Goal: Navigation & Orientation: Find specific page/section

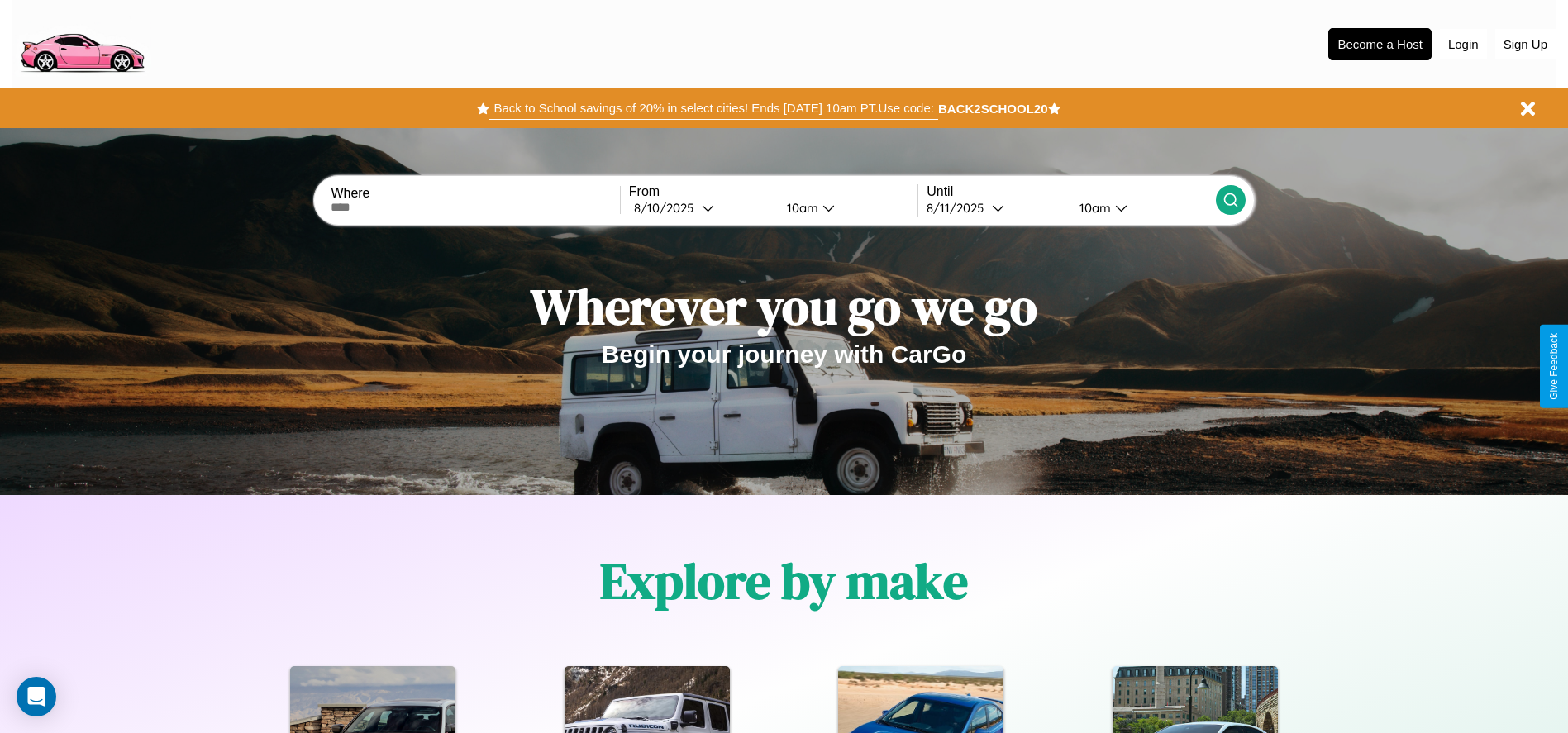
click at [714, 108] on button "Back to School savings of 20% in select cities! Ends [DATE] 10am PT. Use code:" at bounding box center [713, 108] width 448 height 23
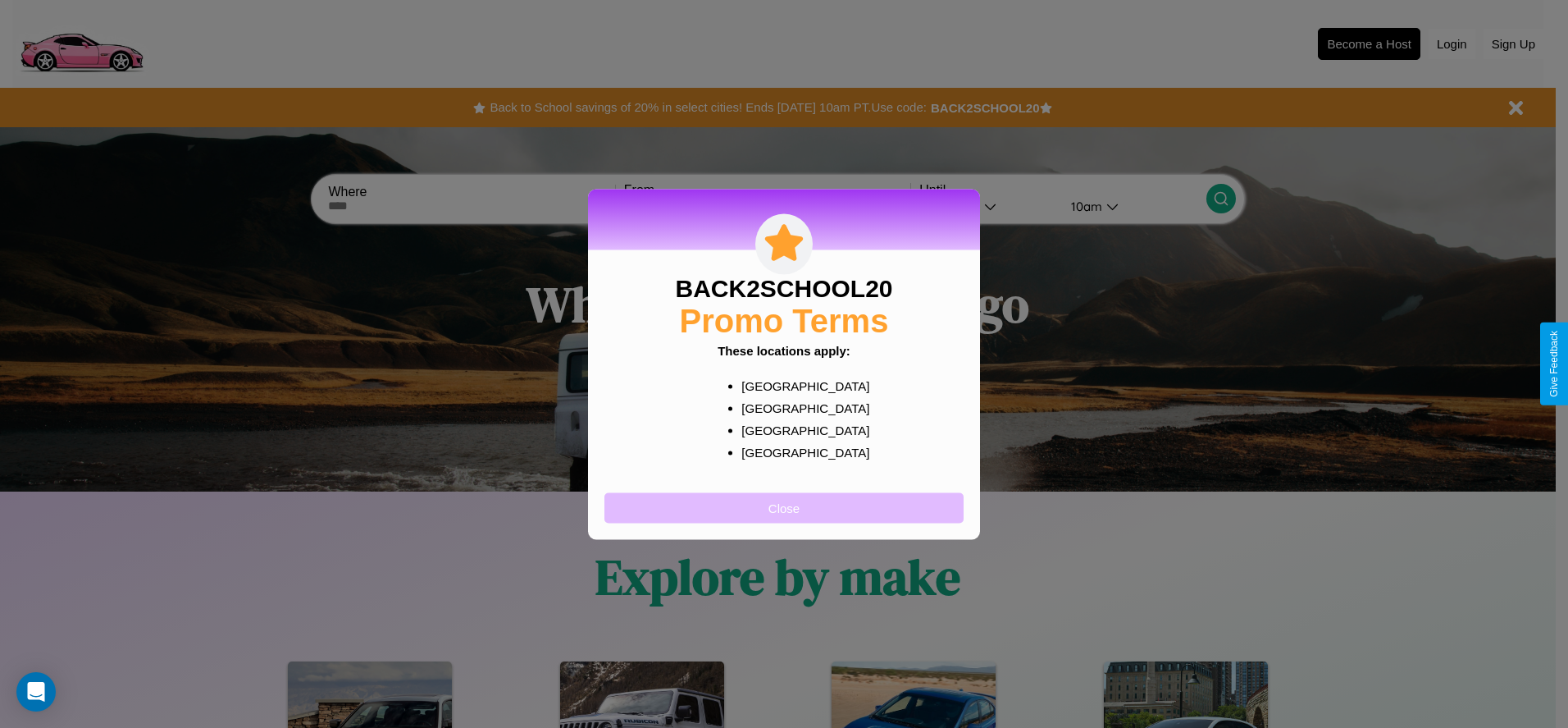
click at [784, 507] on button "Close" at bounding box center [784, 508] width 359 height 31
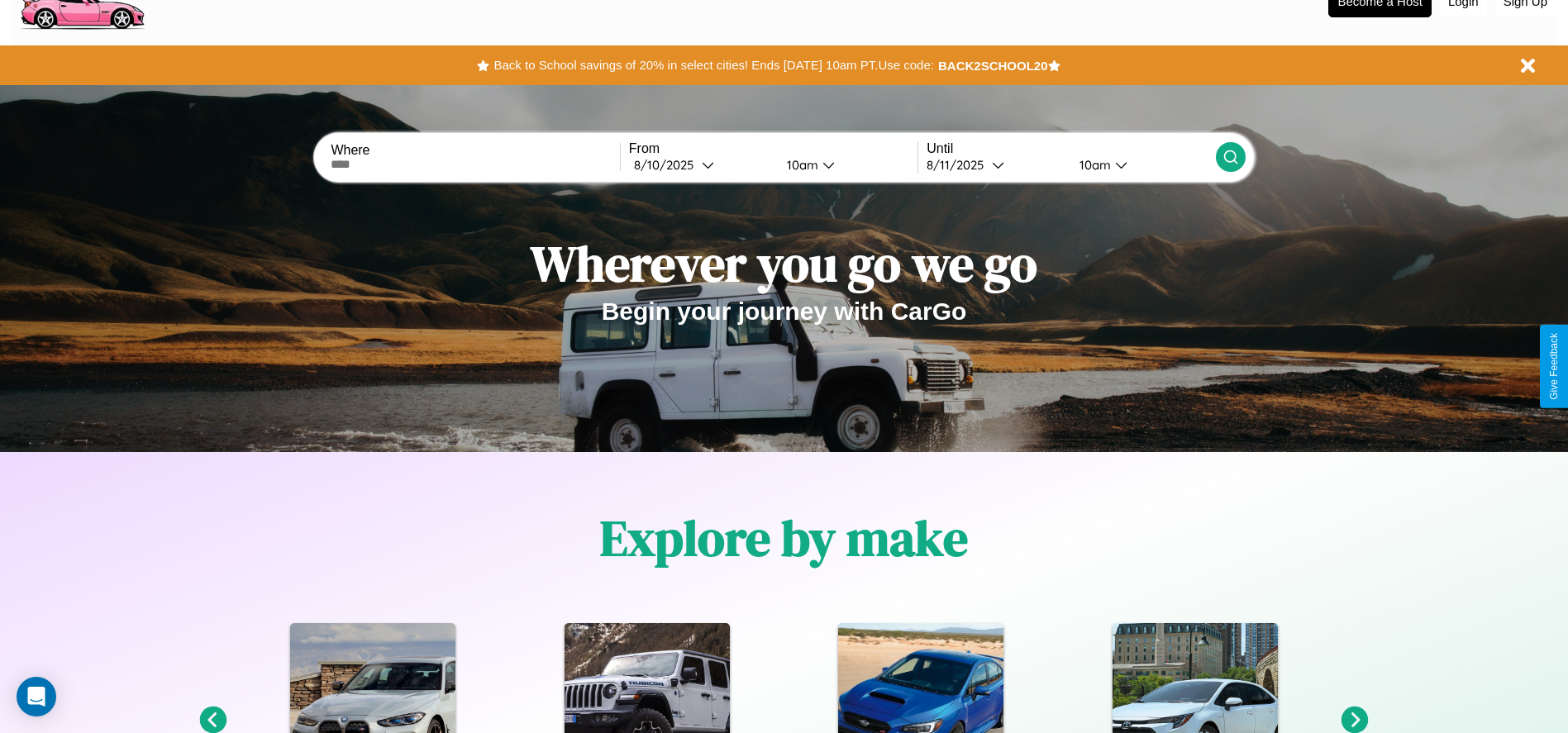
scroll to position [343, 0]
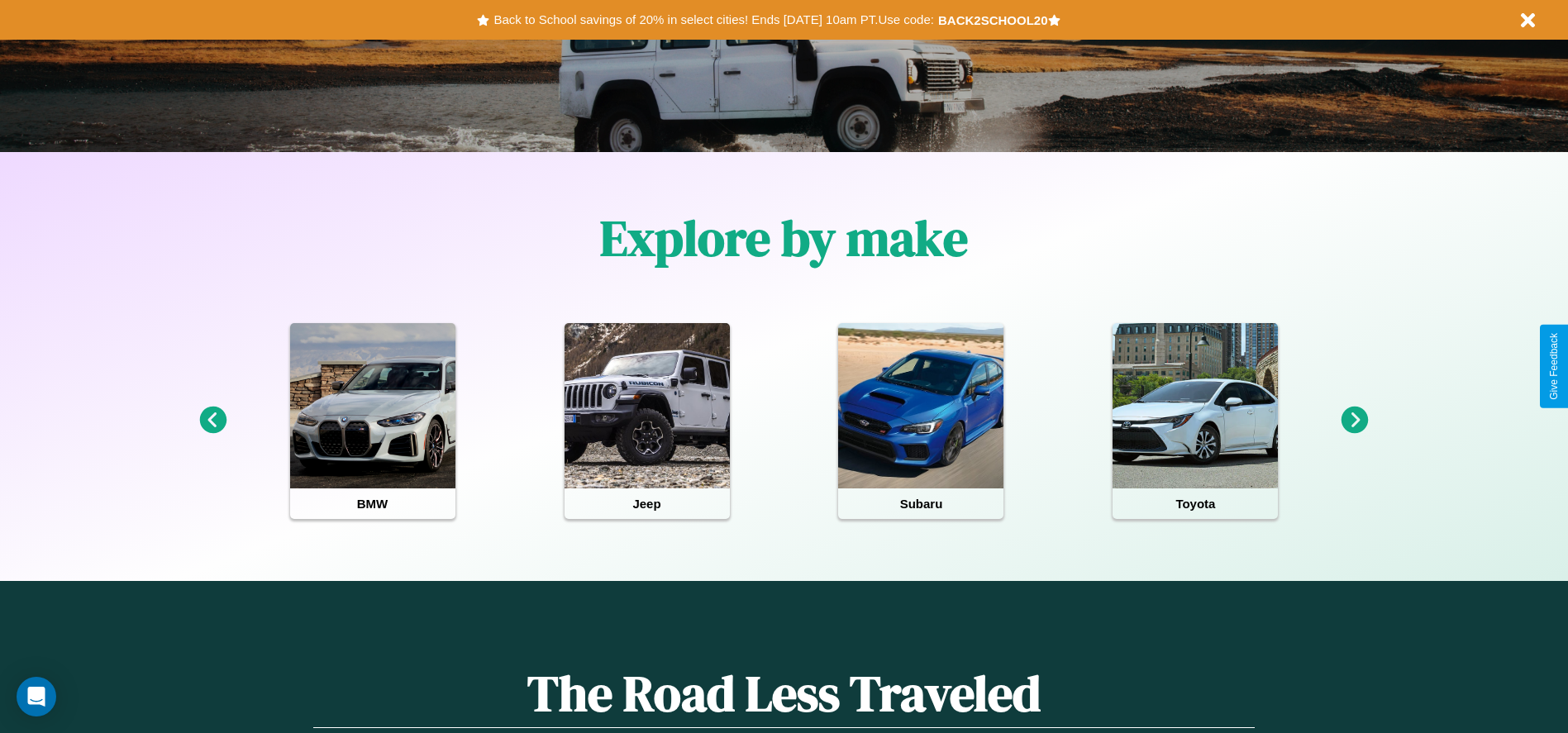
click at [1355, 421] on icon at bounding box center [1355, 420] width 27 height 27
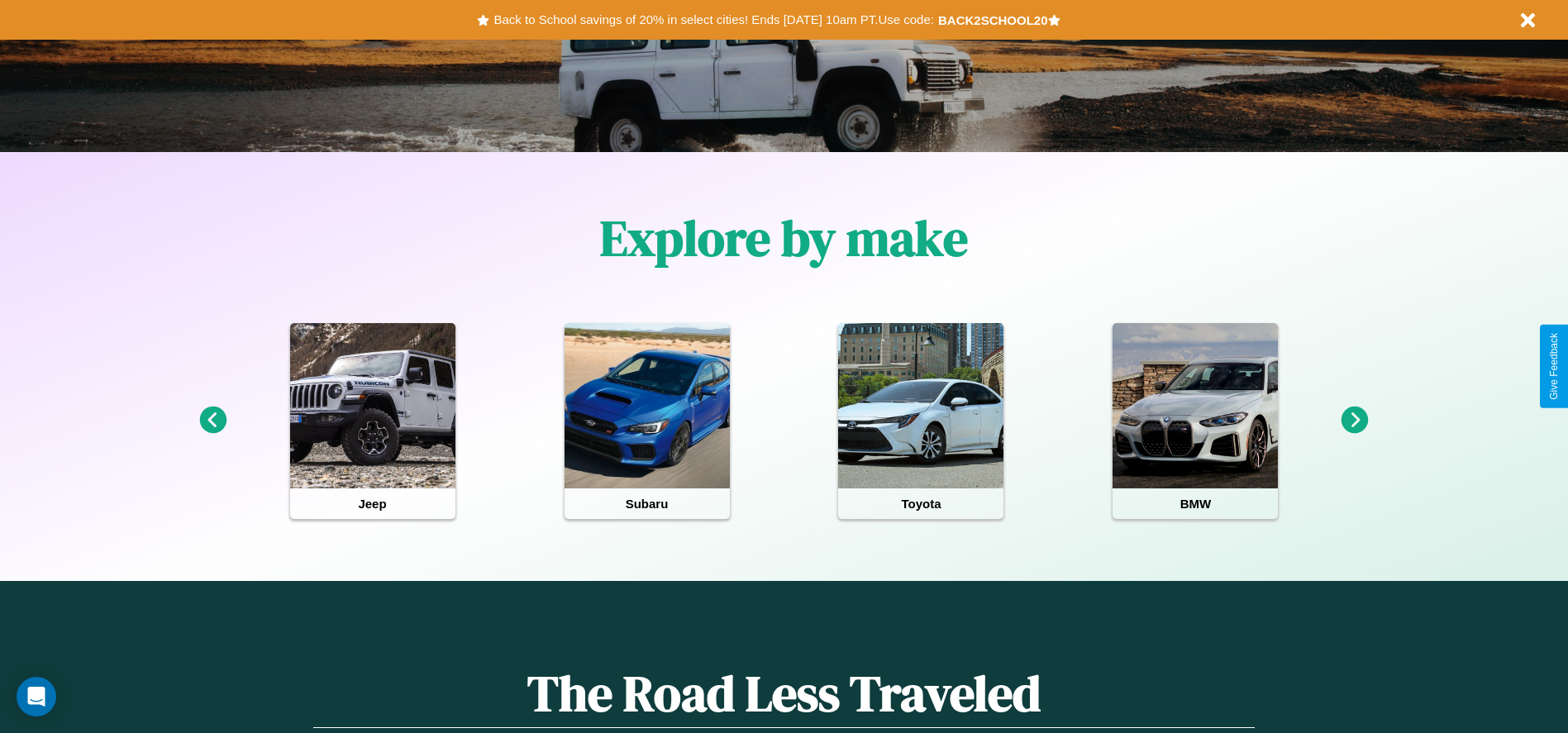
click at [1355, 421] on icon at bounding box center [1355, 420] width 27 height 27
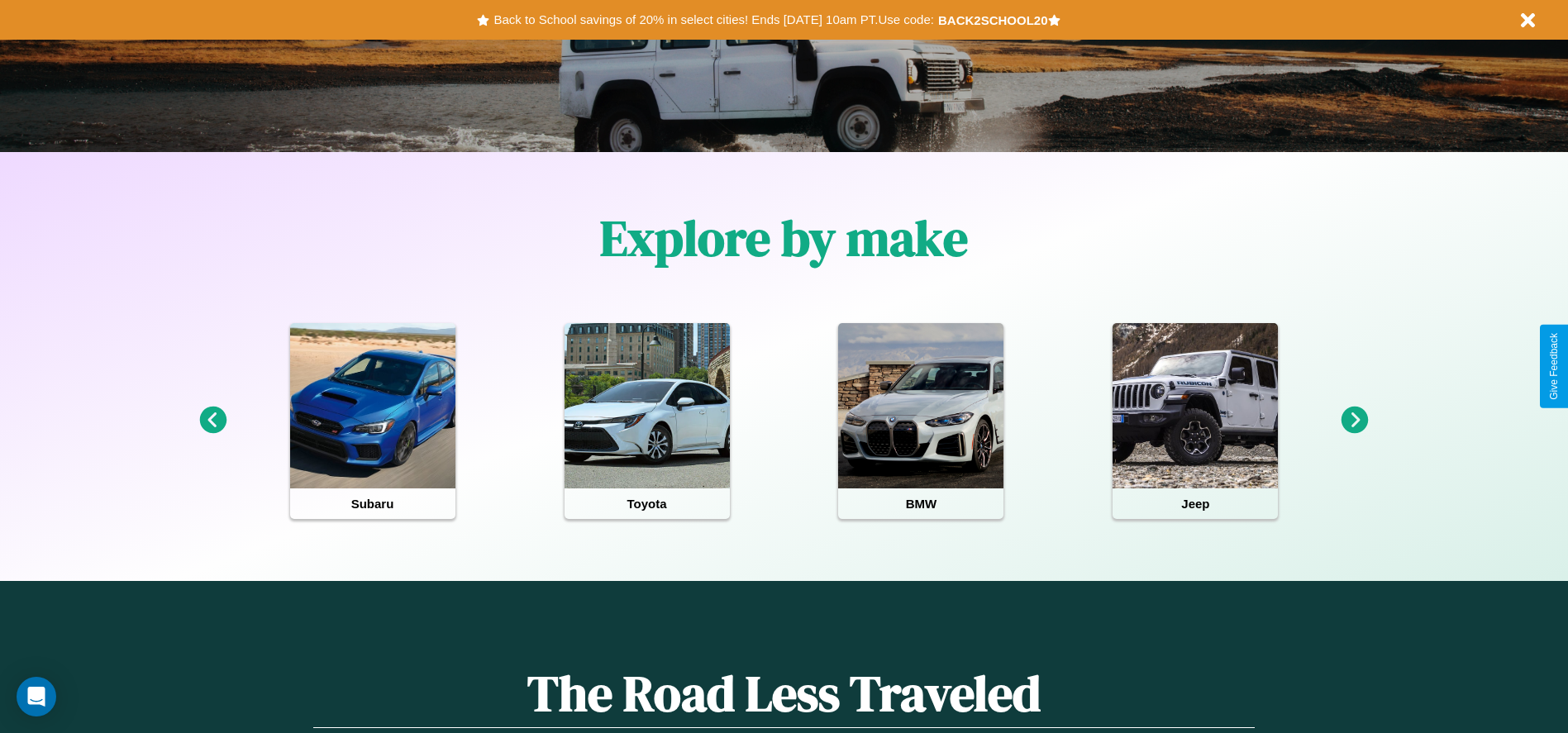
click at [1355, 421] on icon at bounding box center [1355, 420] width 27 height 27
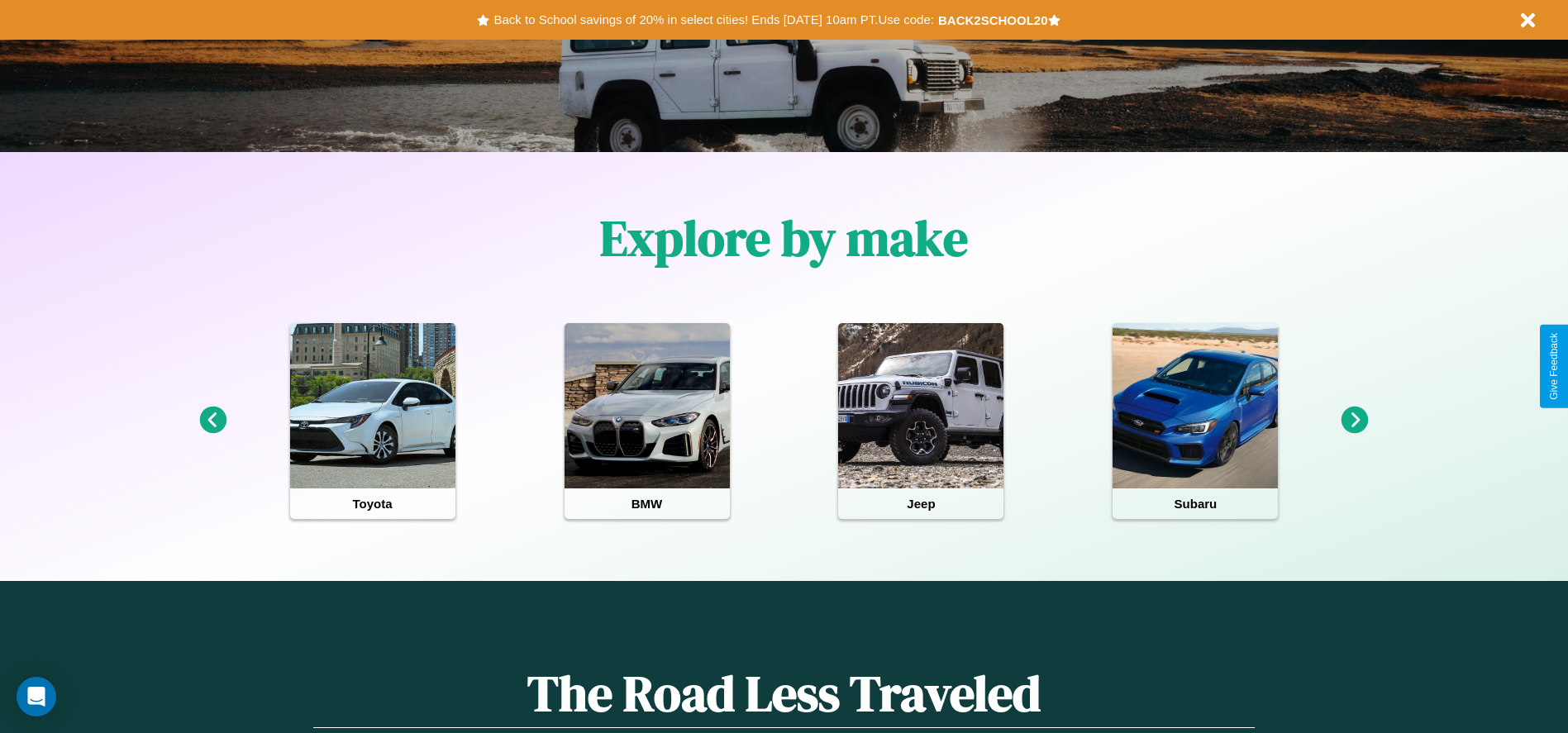
click at [1355, 421] on icon at bounding box center [1355, 420] width 27 height 27
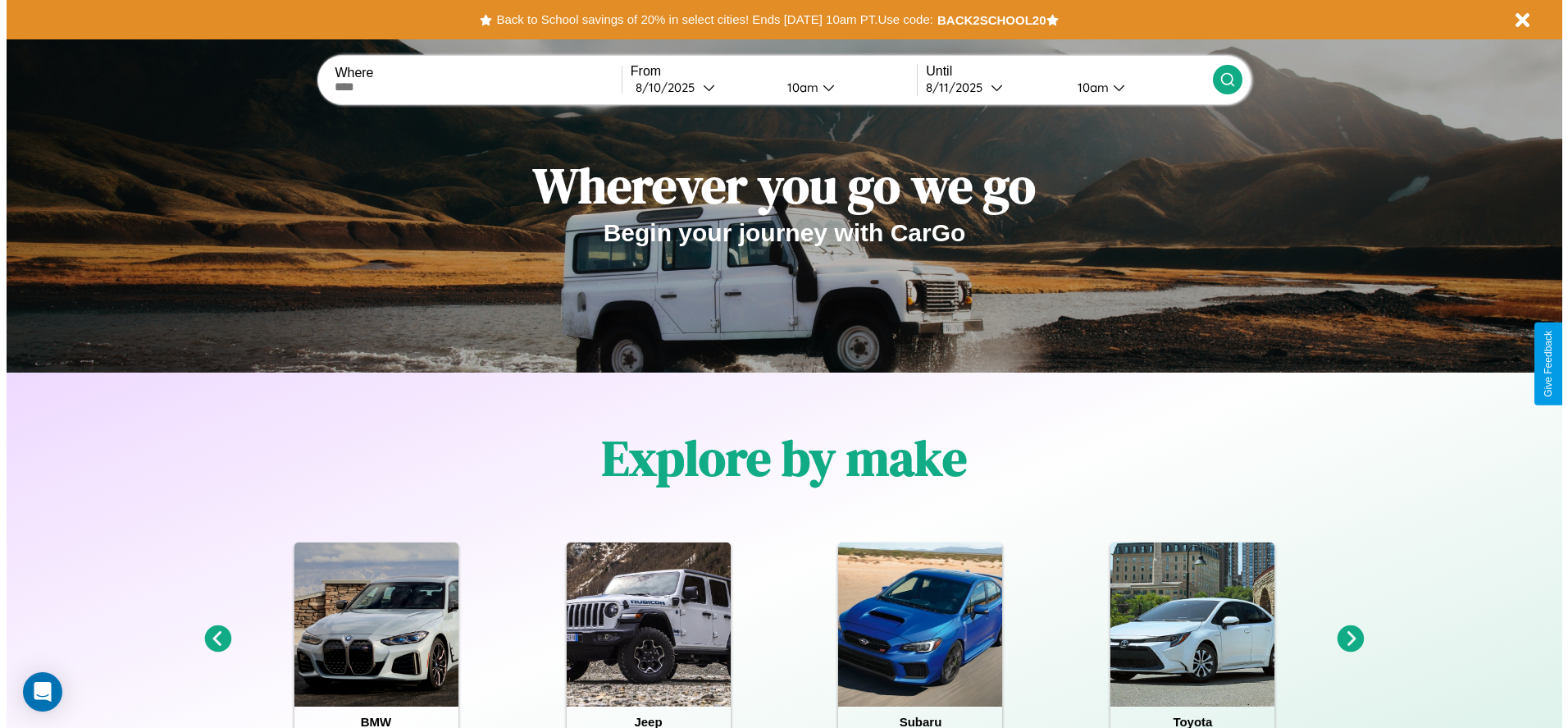
scroll to position [0, 0]
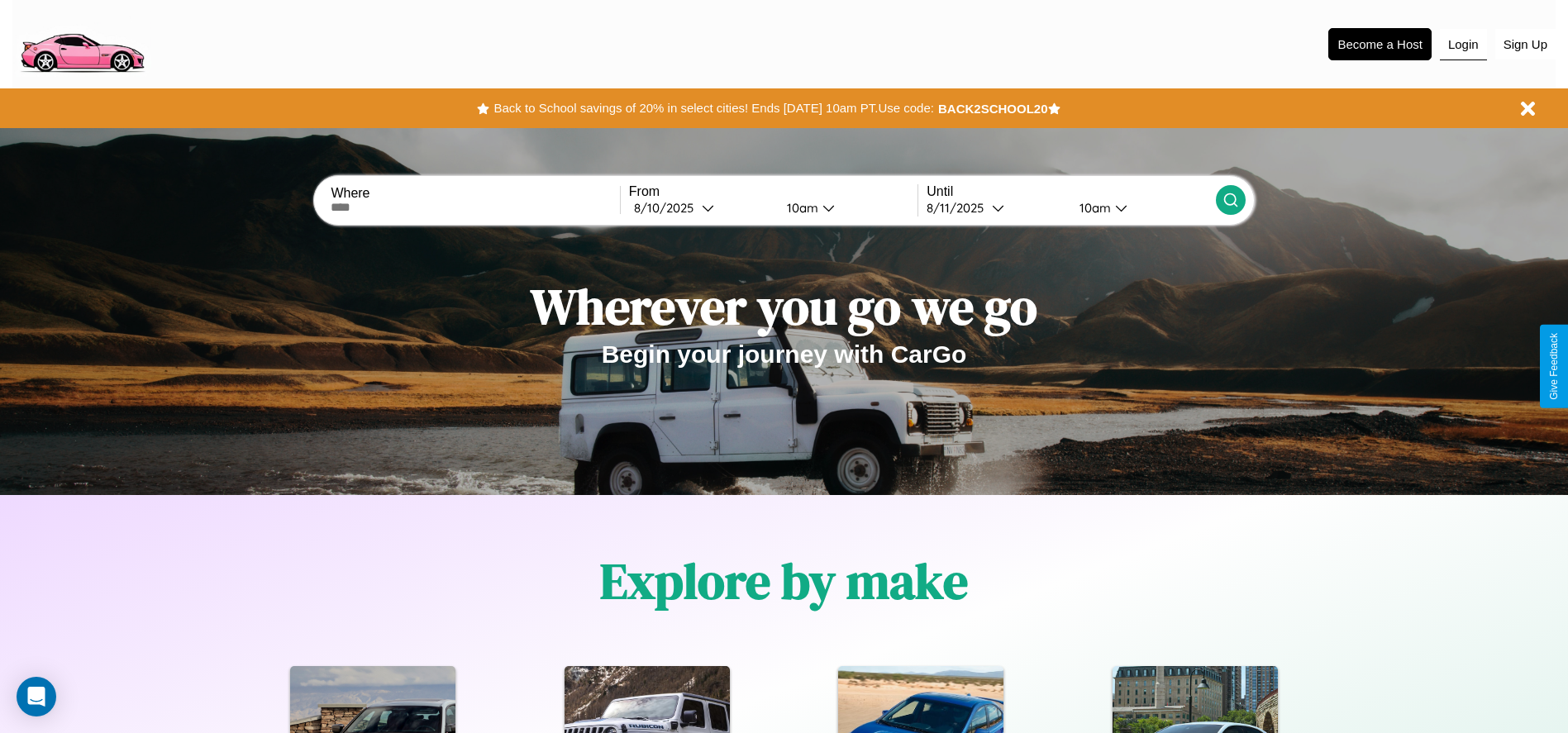
click at [1463, 44] on button "Login" at bounding box center [1463, 44] width 47 height 32
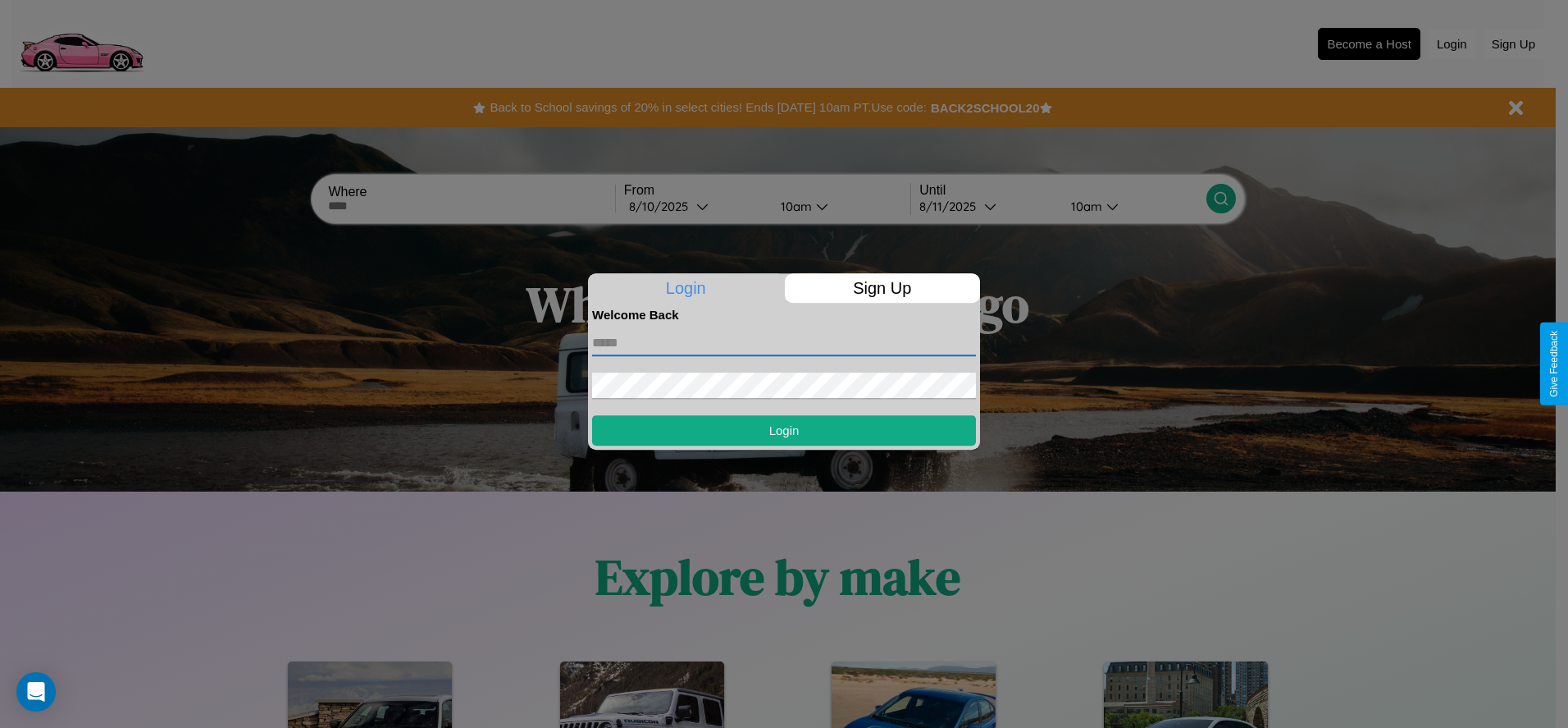
click at [784, 342] on input "text" at bounding box center [784, 342] width 384 height 26
type input "**********"
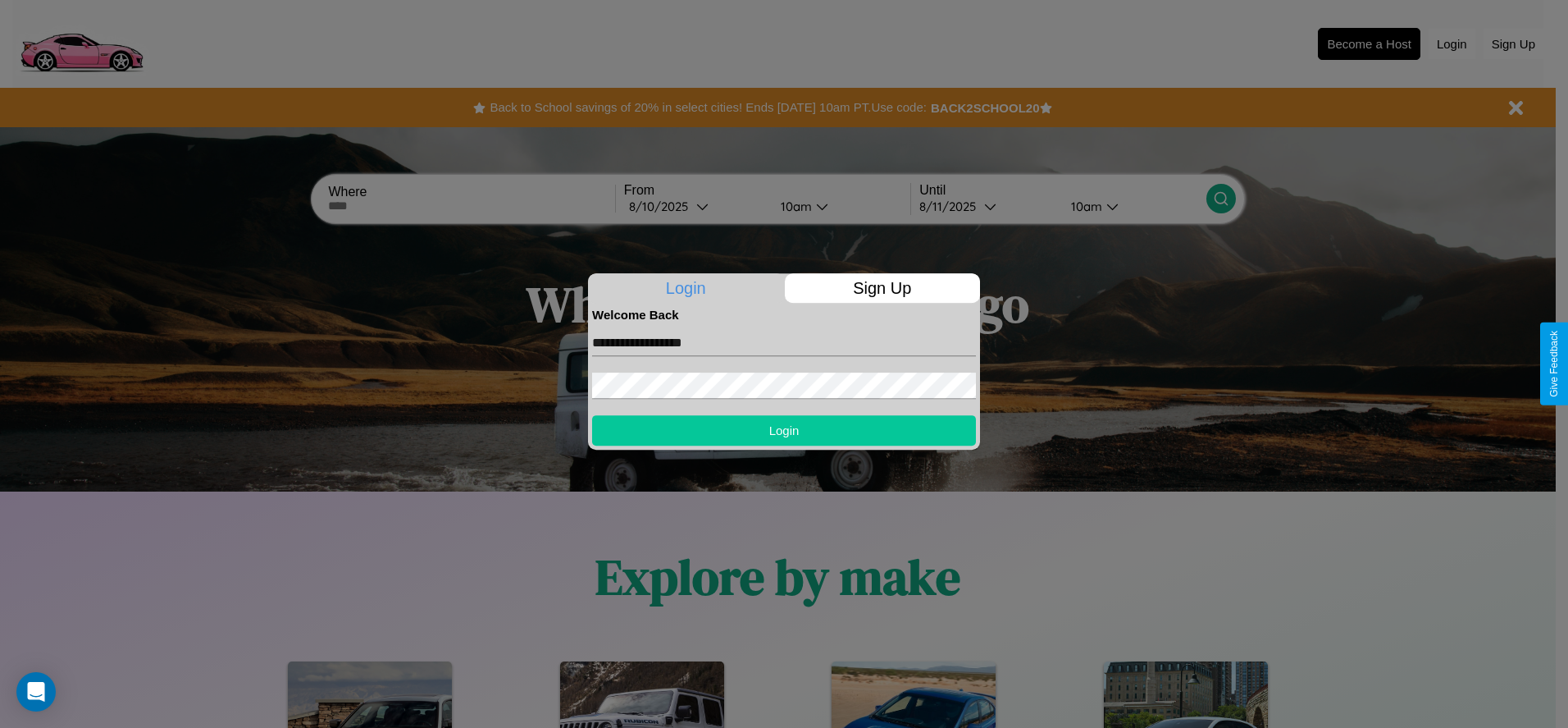
click at [784, 430] on button "Login" at bounding box center [784, 431] width 384 height 31
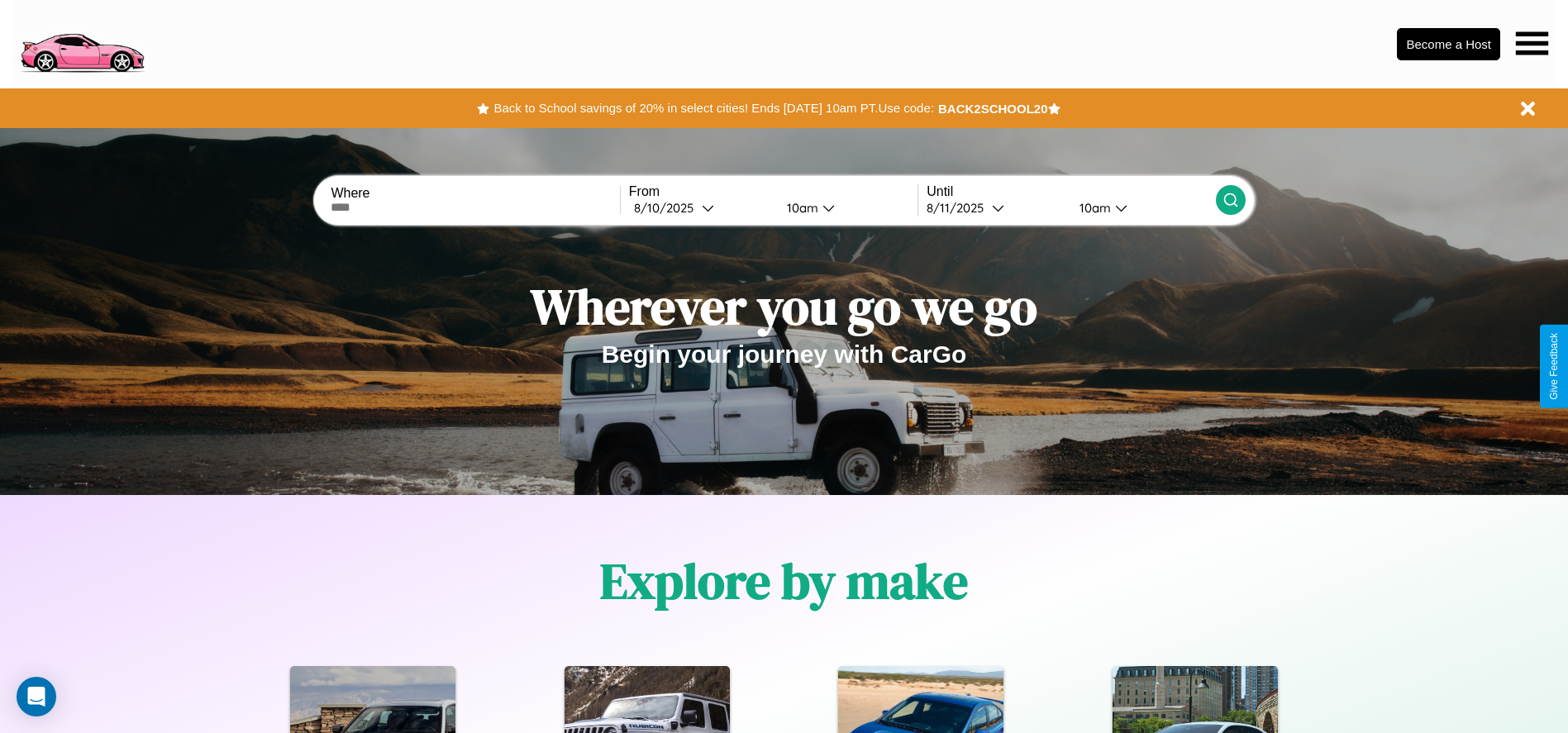
click at [1531, 43] on icon at bounding box center [1532, 43] width 32 height 23
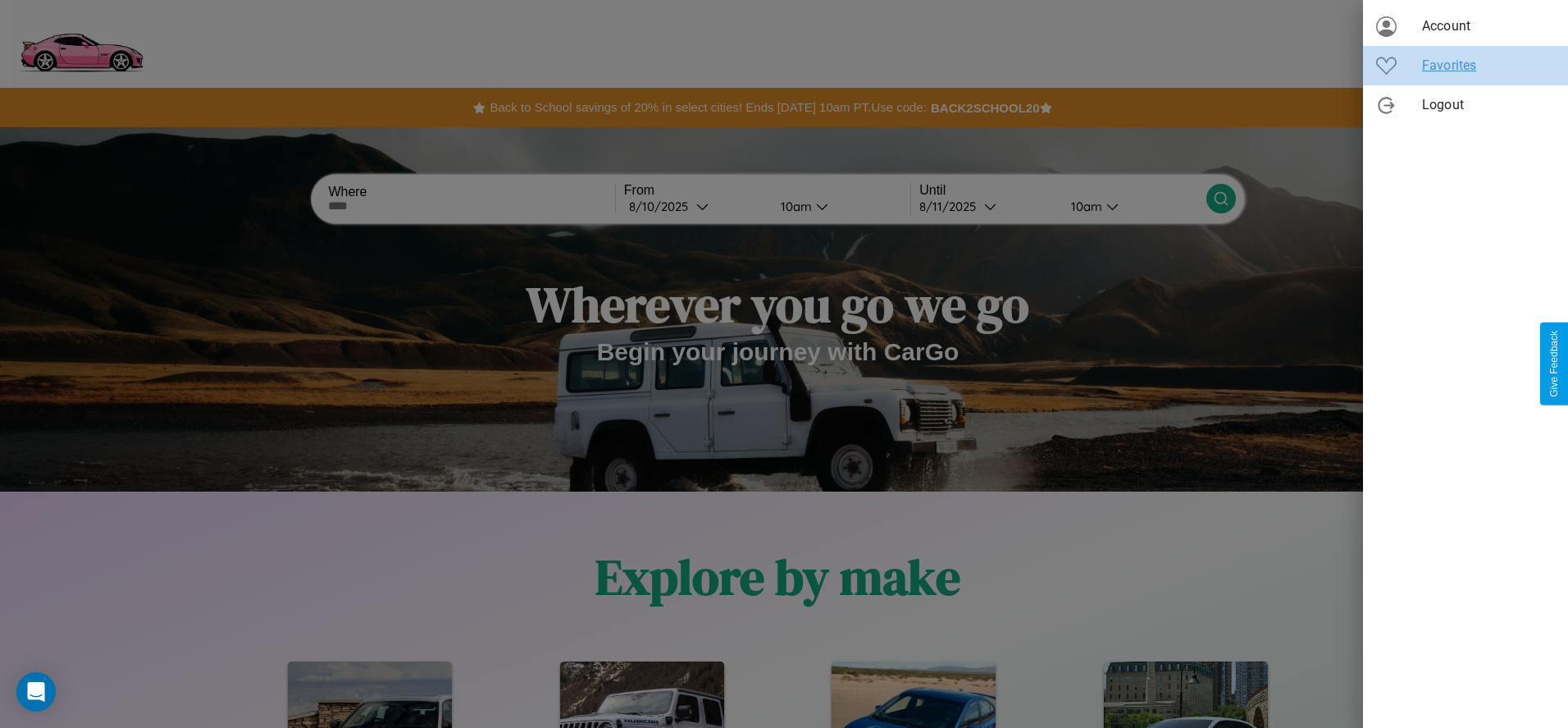
click at [1465, 65] on span "Favorites" at bounding box center [1488, 65] width 133 height 19
